Goal: Check status: Check status

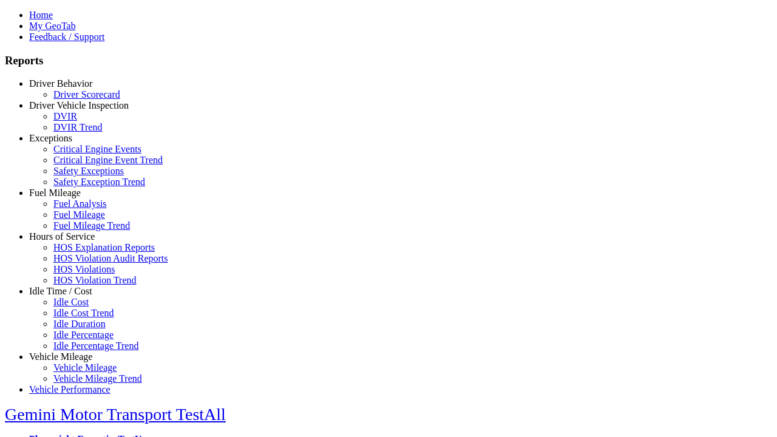
click at [70, 198] on link "Fuel Mileage" at bounding box center [55, 193] width 52 height 10
click at [79, 231] on link "Fuel Mileage Trend" at bounding box center [91, 225] width 77 height 10
type input "*********"
